Goal: Find specific page/section

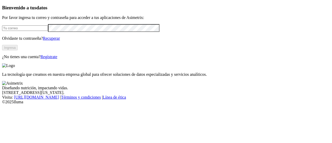
type input "emilio.gonzalez@premexcorp.com"
click at [18, 50] on button "Ingresa" at bounding box center [10, 47] width 16 height 5
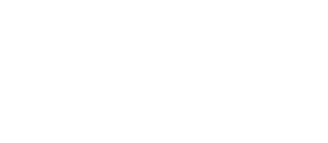
scroll to position [42, 0]
